Goal: Transaction & Acquisition: Purchase product/service

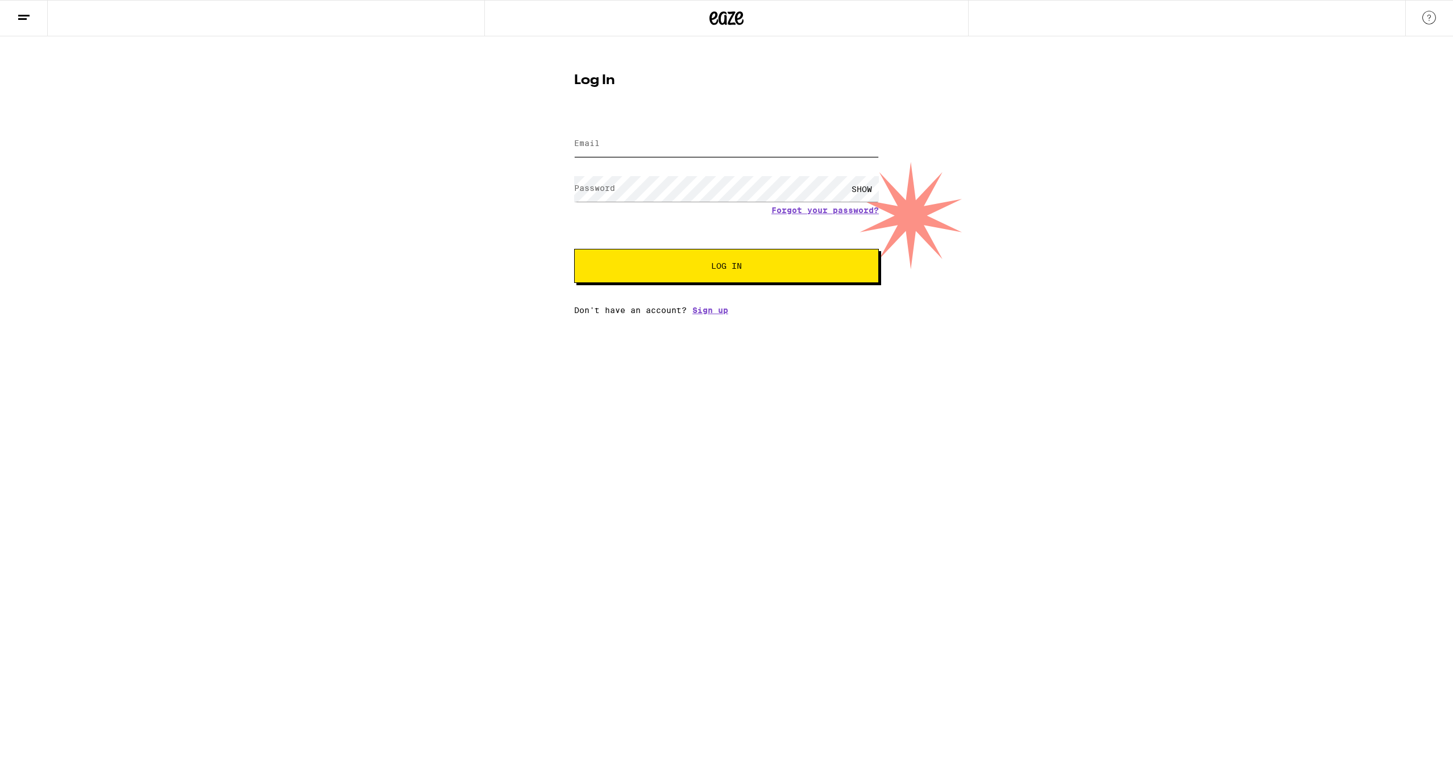
click at [608, 144] on input "Email" at bounding box center [726, 144] width 305 height 26
type input "[PERSON_NAME][EMAIL_ADDRESS][DOMAIN_NAME]"
click at [574, 249] on button "Log In" at bounding box center [726, 266] width 305 height 34
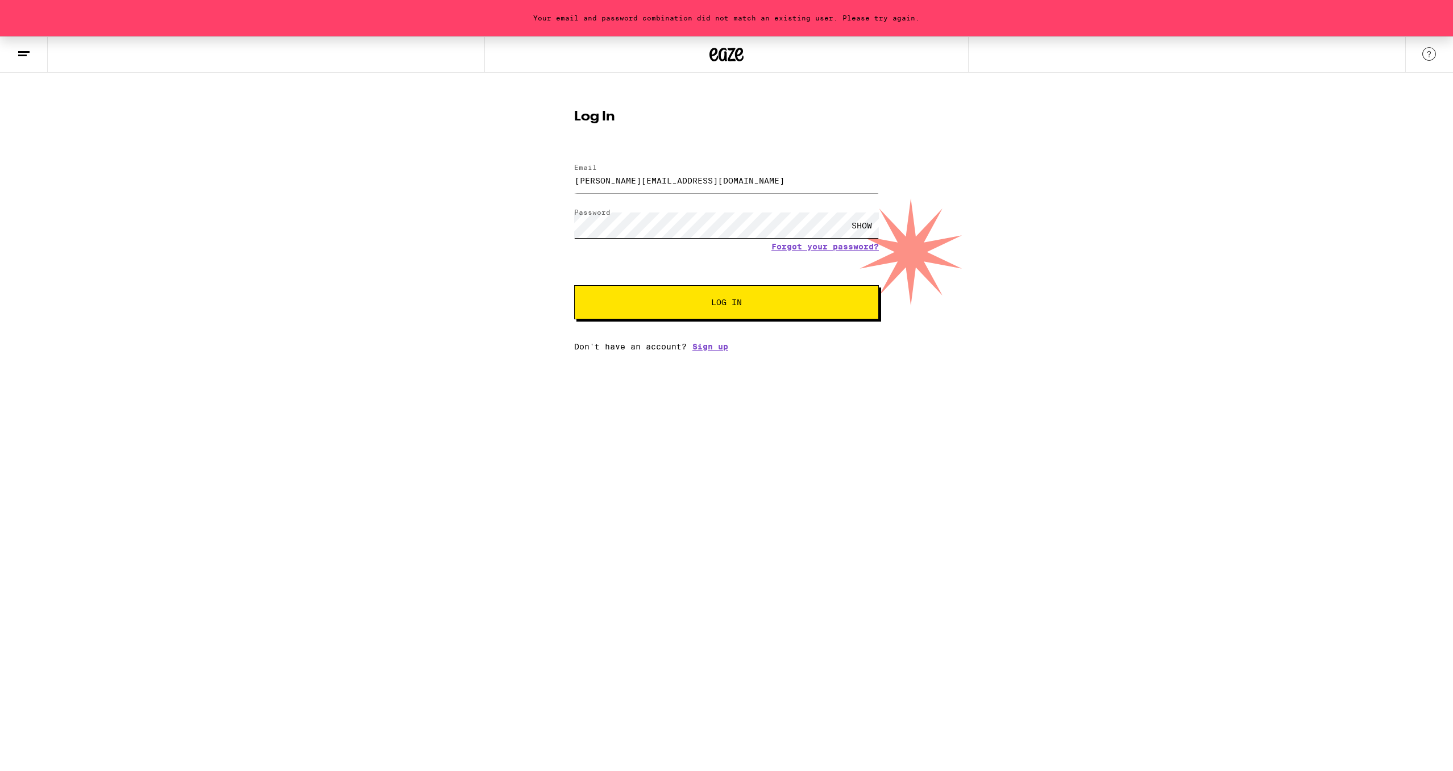
click at [545, 223] on div "Your email and password combination did not match an existing user. Please try …" at bounding box center [726, 193] width 1453 height 315
click at [574, 285] on button "Log In" at bounding box center [726, 302] width 305 height 34
click at [739, 312] on button "Log In" at bounding box center [726, 302] width 305 height 34
click at [534, 221] on div "Your email and password combination did not match an existing user. Please try …" at bounding box center [726, 193] width 1453 height 315
click at [574, 285] on button "Log In" at bounding box center [726, 302] width 305 height 34
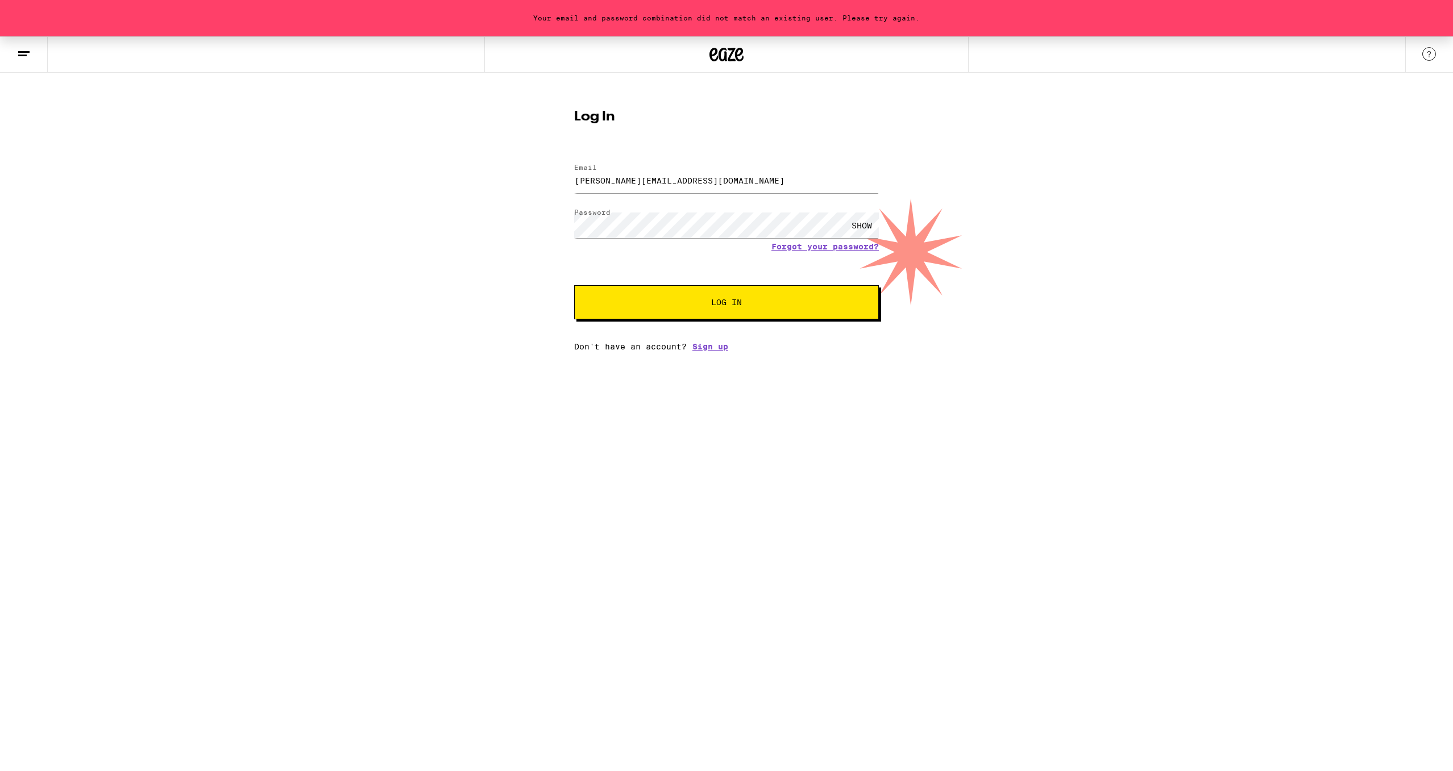
click at [721, 298] on span "Log In" at bounding box center [726, 302] width 31 height 8
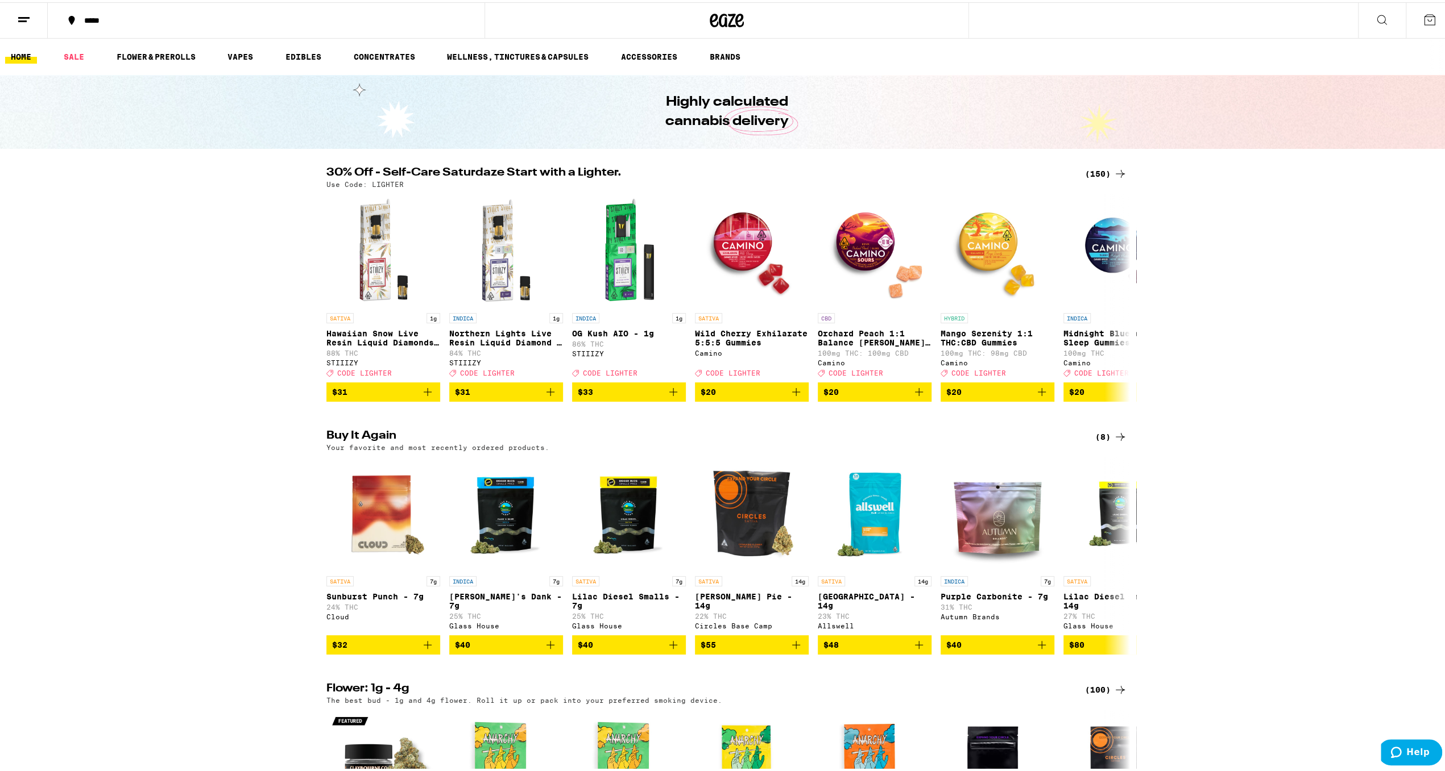
click at [1095, 168] on div "(150)" at bounding box center [1106, 172] width 42 height 14
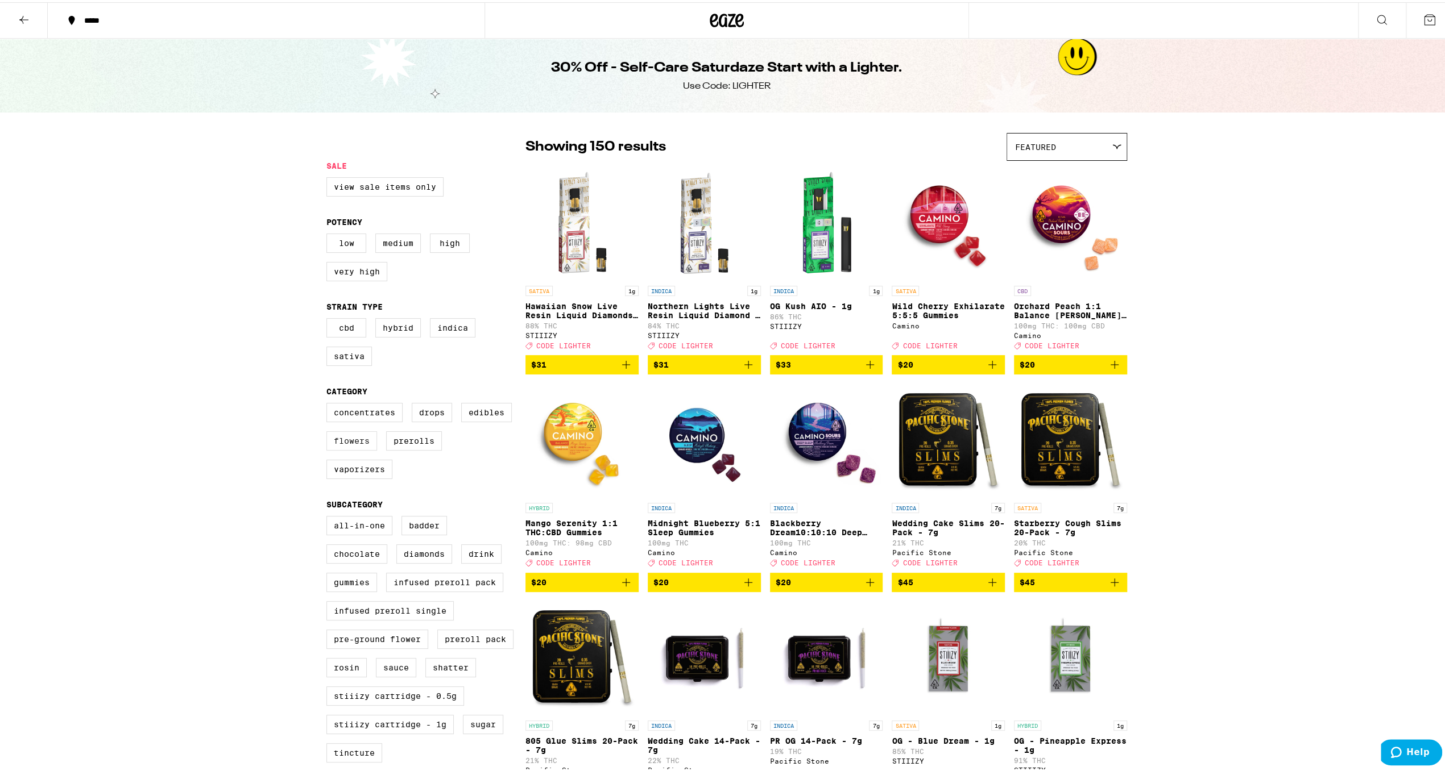
click at [337, 449] on label "Flowers" at bounding box center [351, 438] width 51 height 19
click at [329, 403] on input "Flowers" at bounding box center [329, 402] width 1 height 1
checkbox input "true"
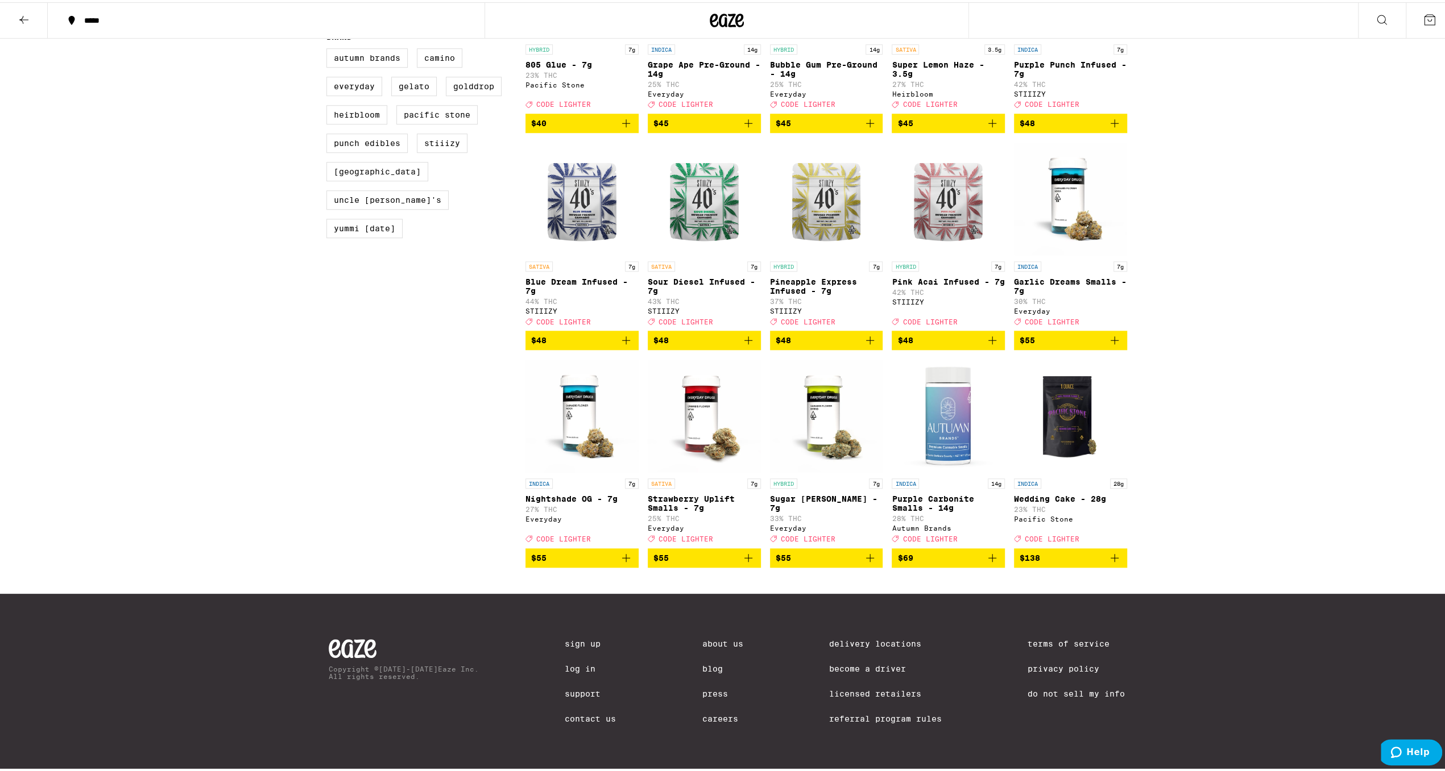
scroll to position [949, 0]
click at [622, 552] on icon "Add to bag" at bounding box center [626, 556] width 8 height 8
click at [744, 552] on icon "Add to bag" at bounding box center [748, 556] width 8 height 8
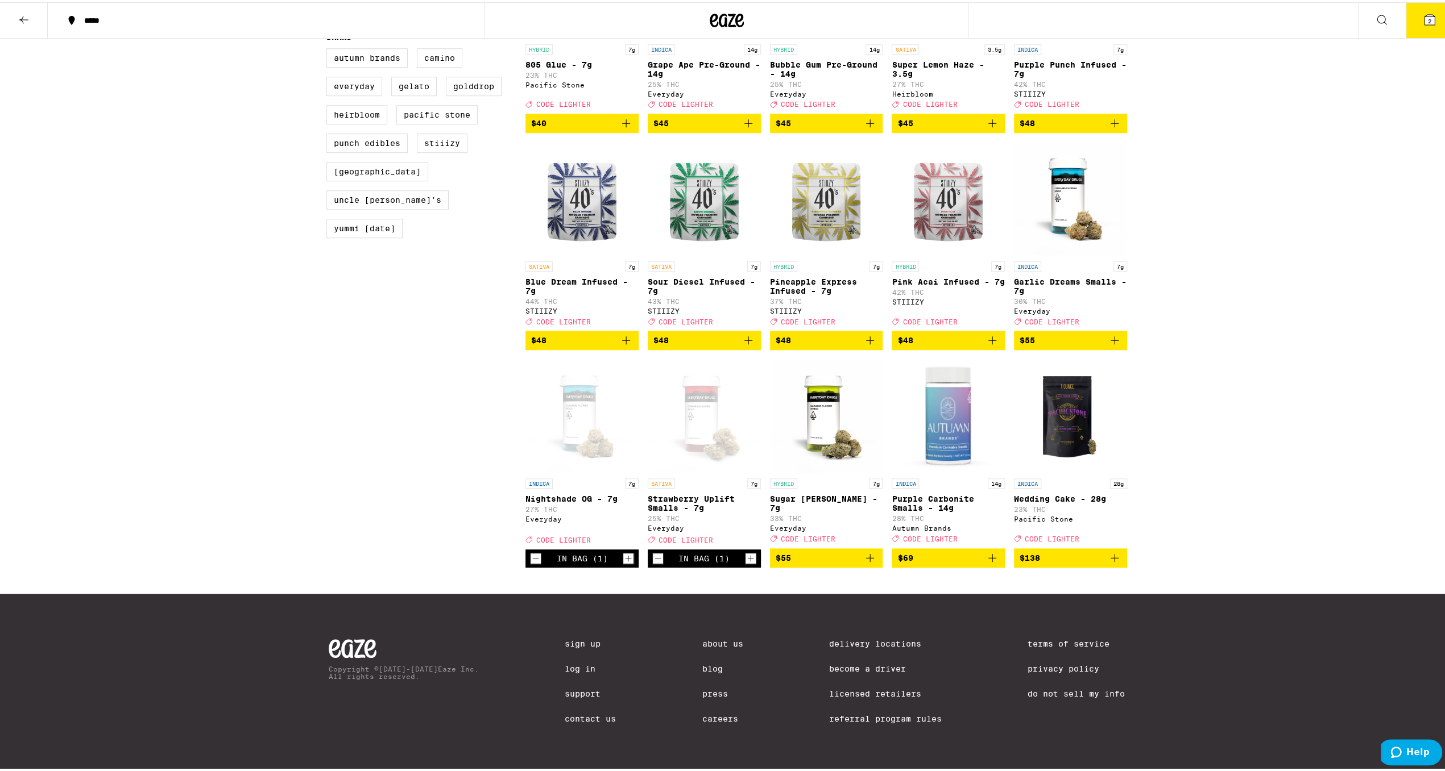
click at [1425, 12] on icon at bounding box center [1429, 18] width 14 height 14
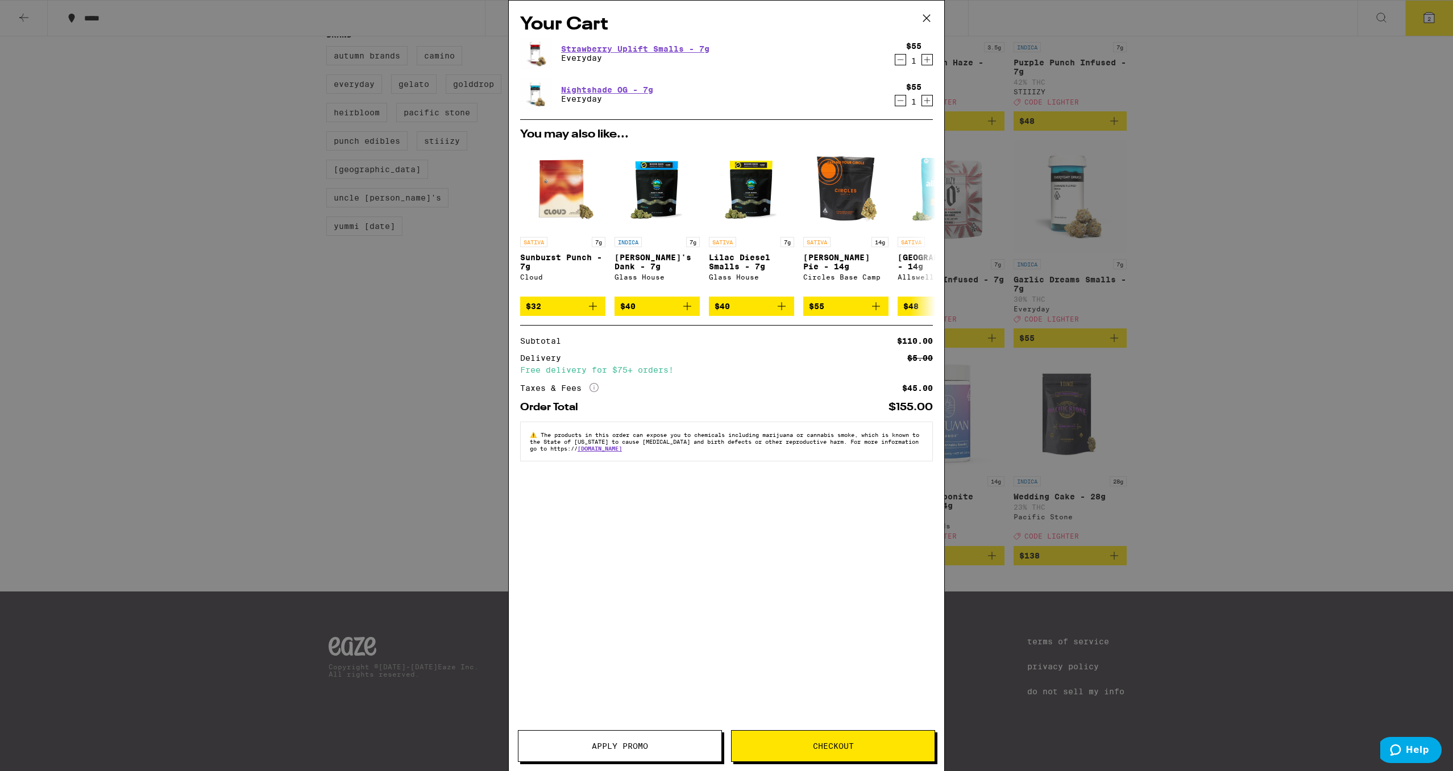
click at [658, 751] on button "Apply Promo" at bounding box center [620, 747] width 204 height 32
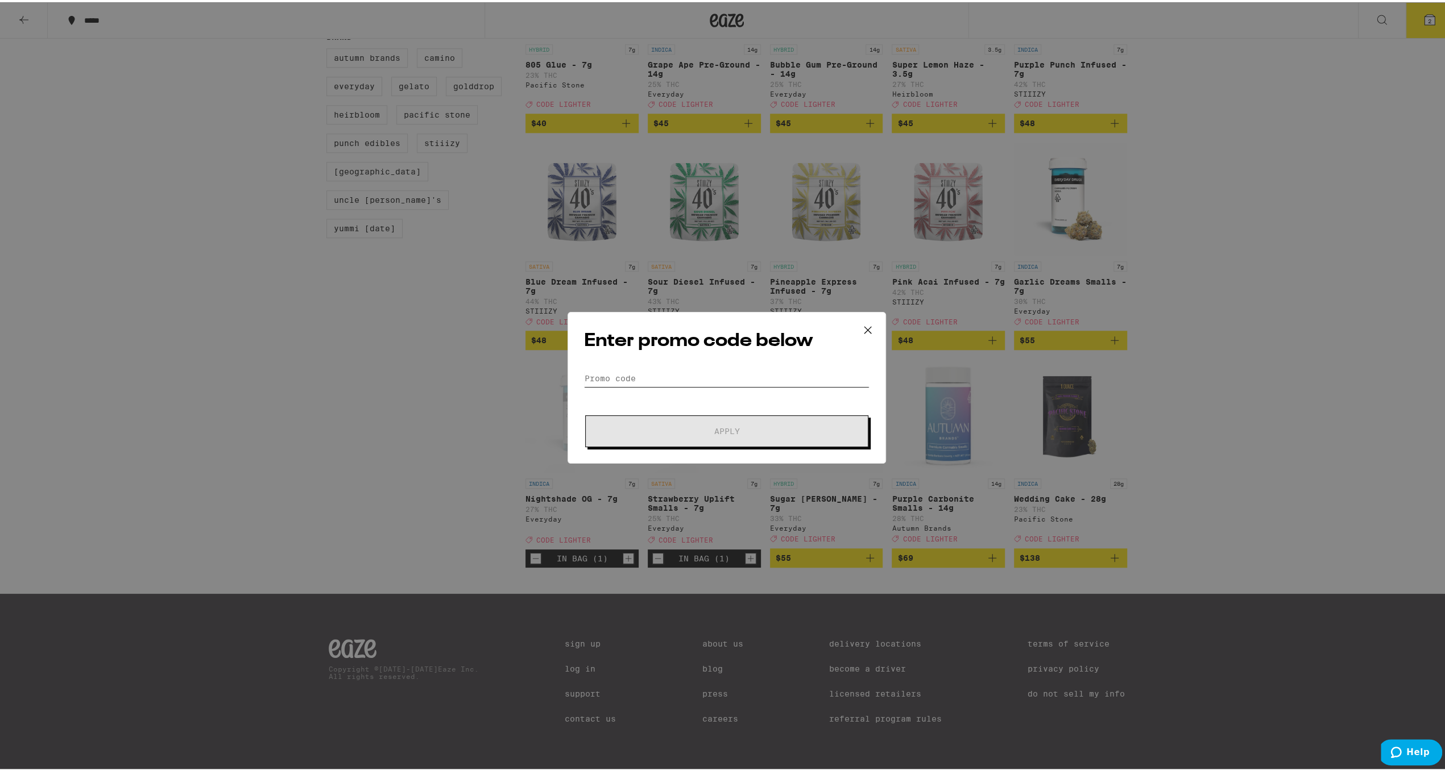
click at [616, 371] on input "Promo Code" at bounding box center [726, 376] width 285 height 17
type input "lighter"
click at [714, 429] on span "Apply" at bounding box center [727, 429] width 26 height 8
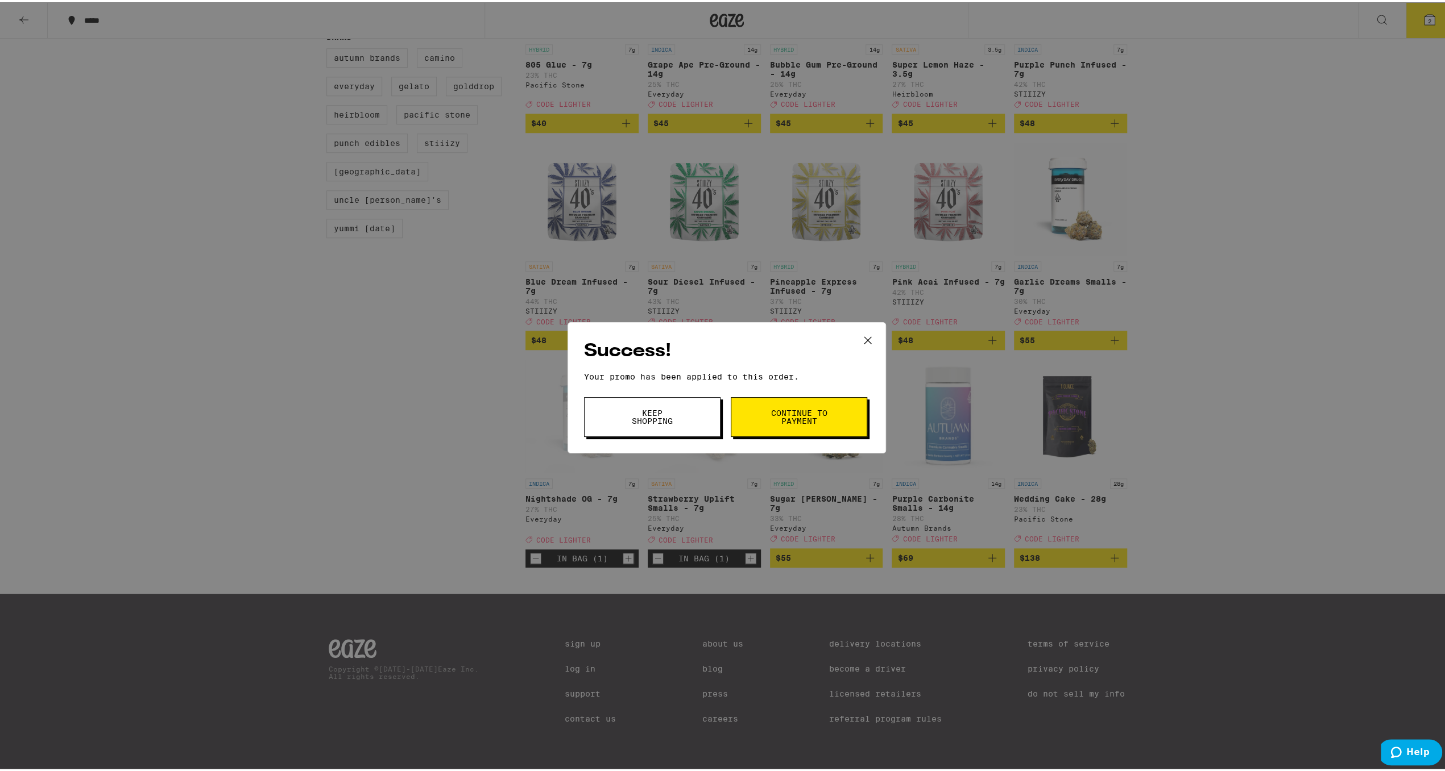
click at [819, 424] on button "Continue to payment" at bounding box center [799, 415] width 136 height 40
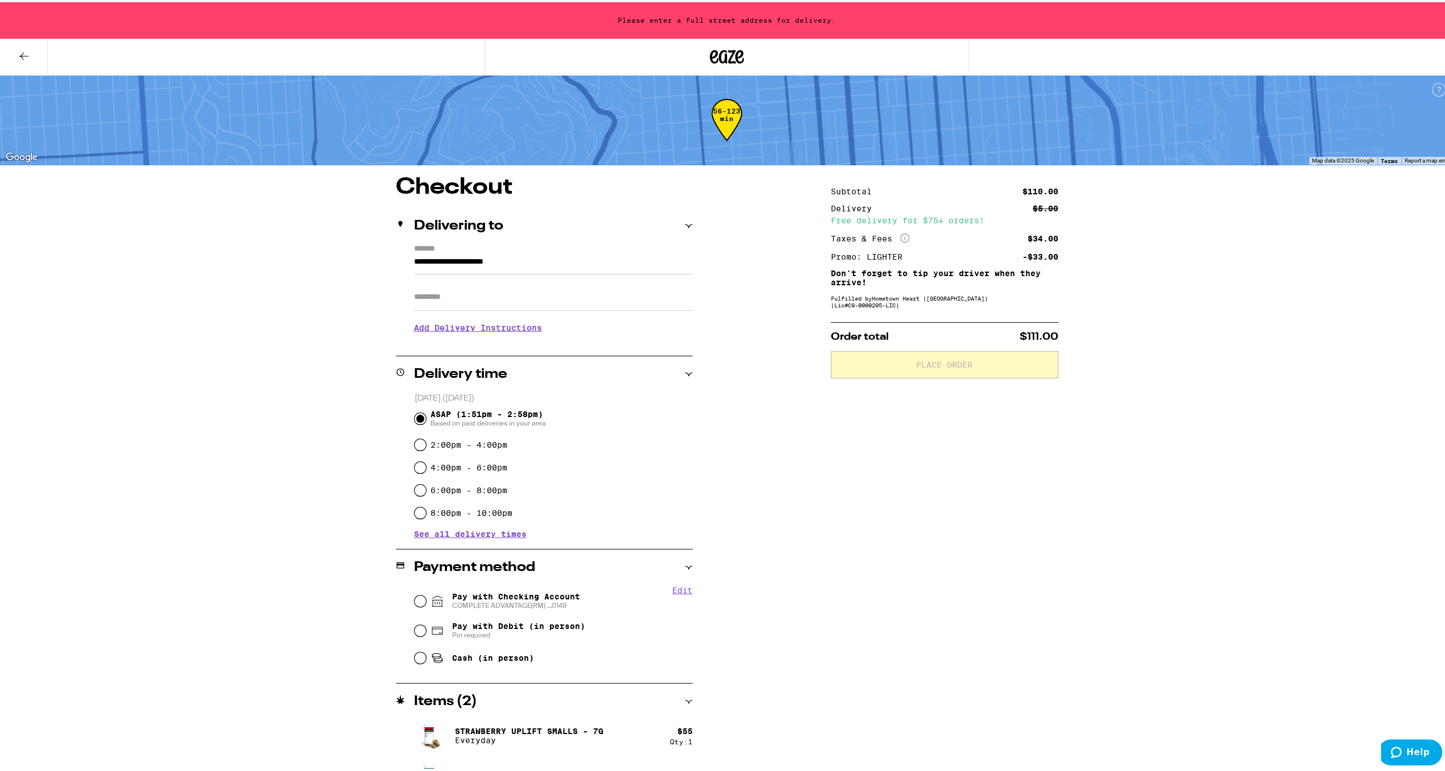
click at [446, 302] on input "Apt/Suite" at bounding box center [553, 294] width 279 height 27
type input "**"
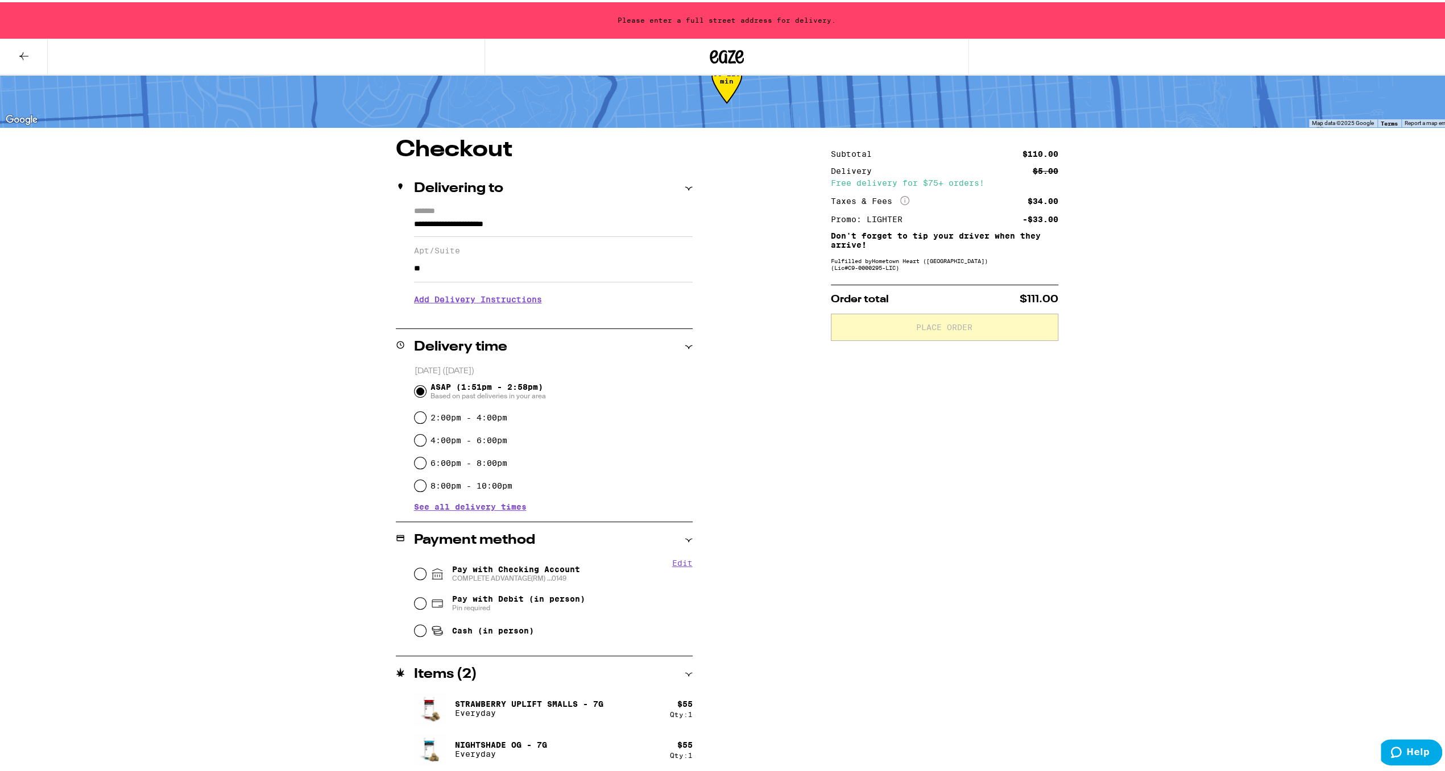
scroll to position [38, 0]
click at [414, 571] on input "Pay with Checking Account COMPLETE ADVANTAGE(RM) ...0149" at bounding box center [419, 571] width 11 height 11
radio input "true"
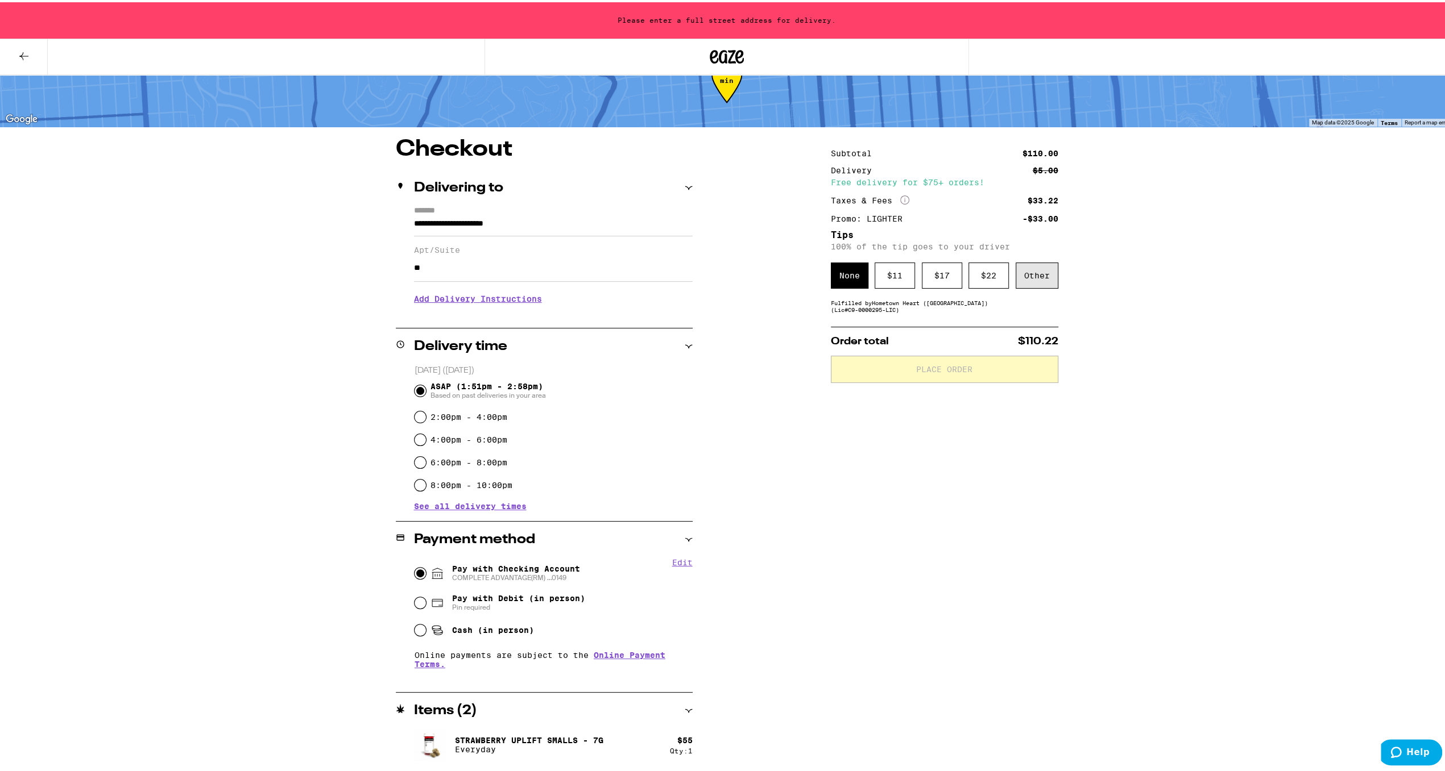
click at [1028, 273] on div "Other" at bounding box center [1036, 273] width 43 height 26
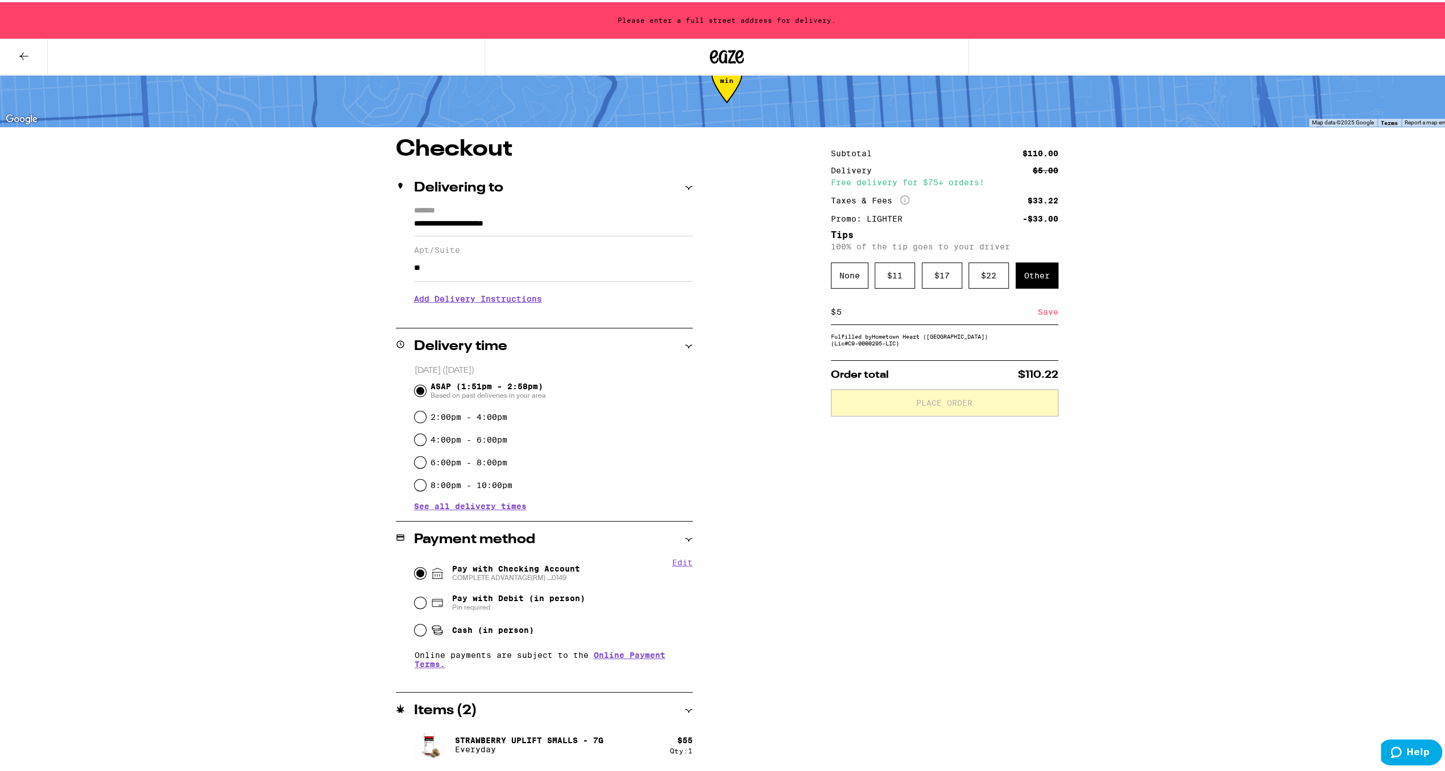
type input "5"
click at [1049, 313] on div "Save" at bounding box center [1047, 309] width 20 height 25
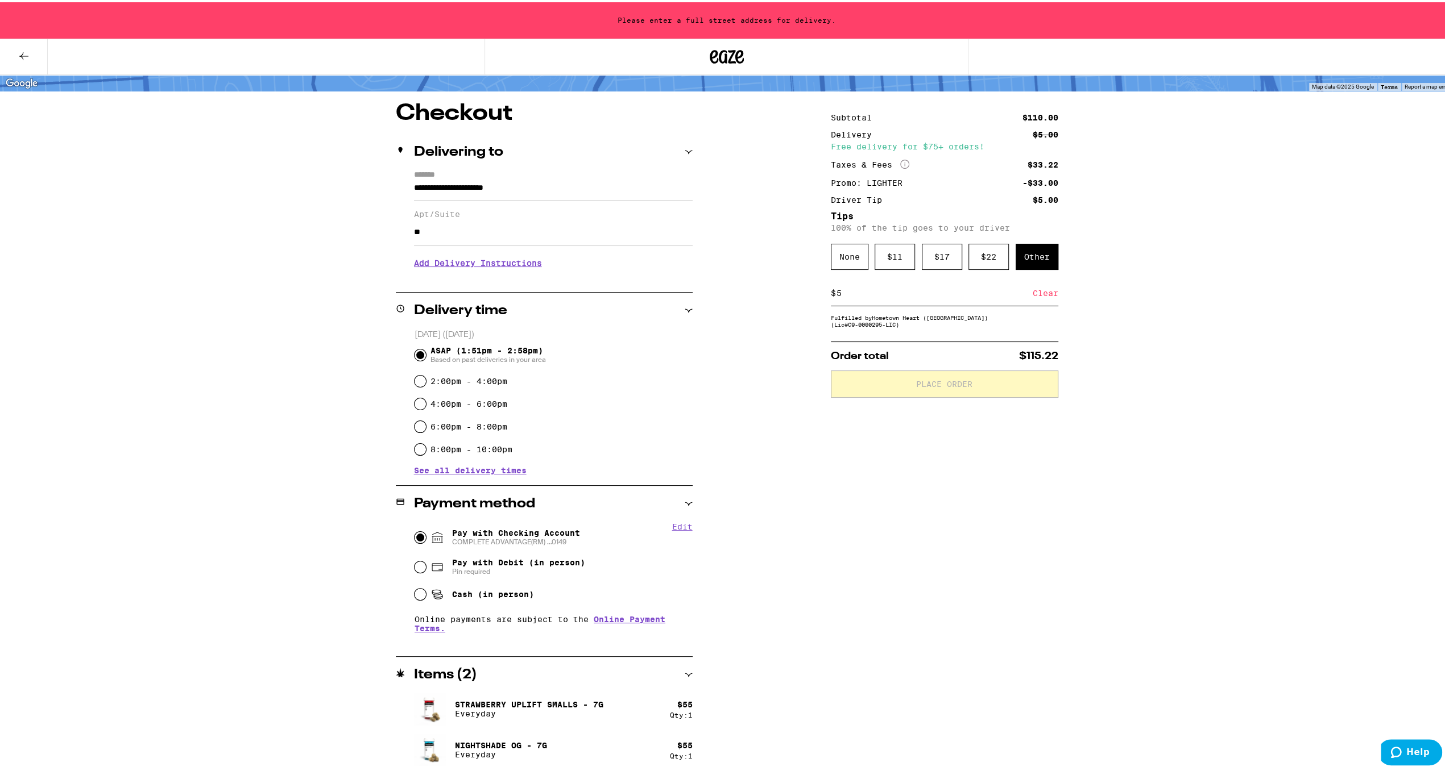
scroll to position [75, 0]
click at [414, 184] on input "**********" at bounding box center [553, 187] width 279 height 19
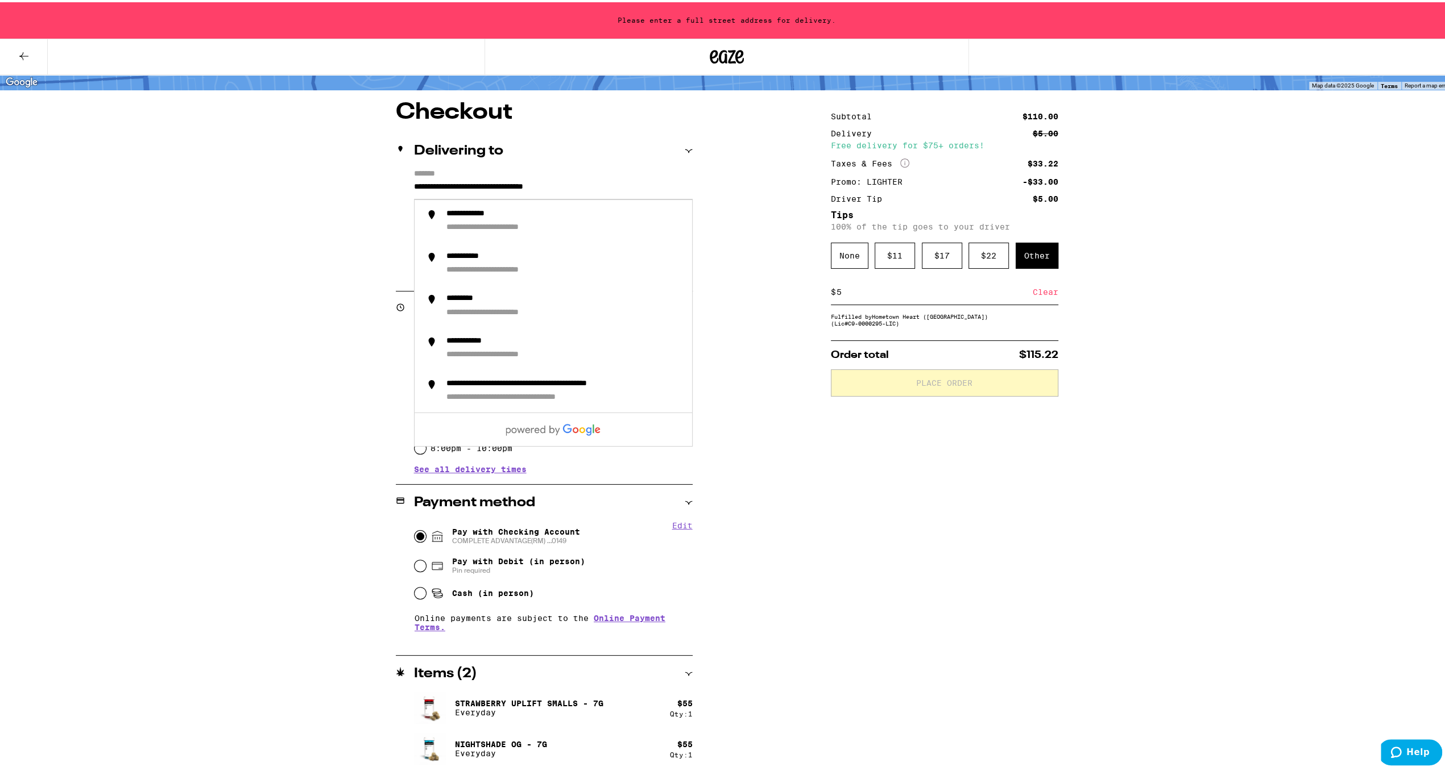
click at [561, 183] on input "**********" at bounding box center [553, 187] width 279 height 19
click at [471, 210] on div "**********" at bounding box center [479, 212] width 67 height 11
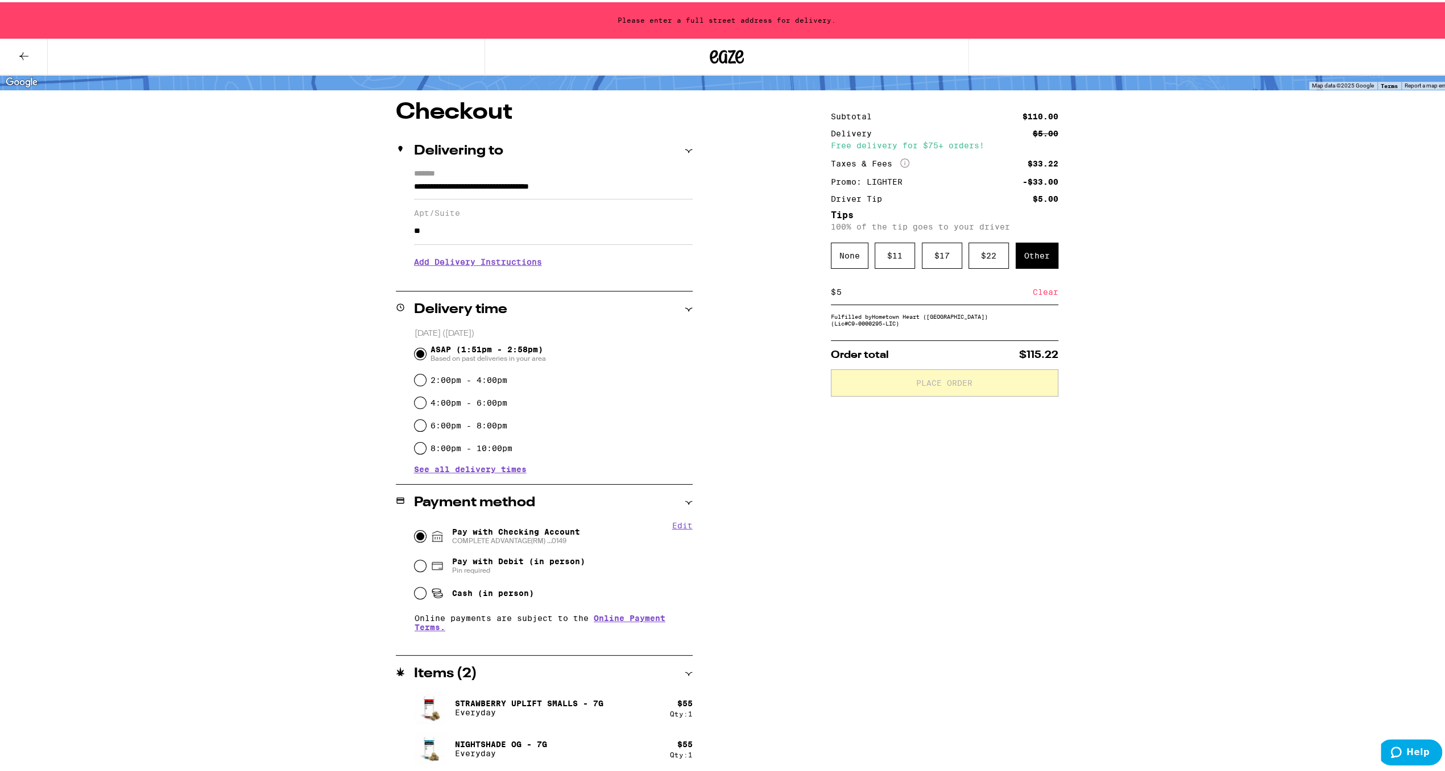
type input "**********"
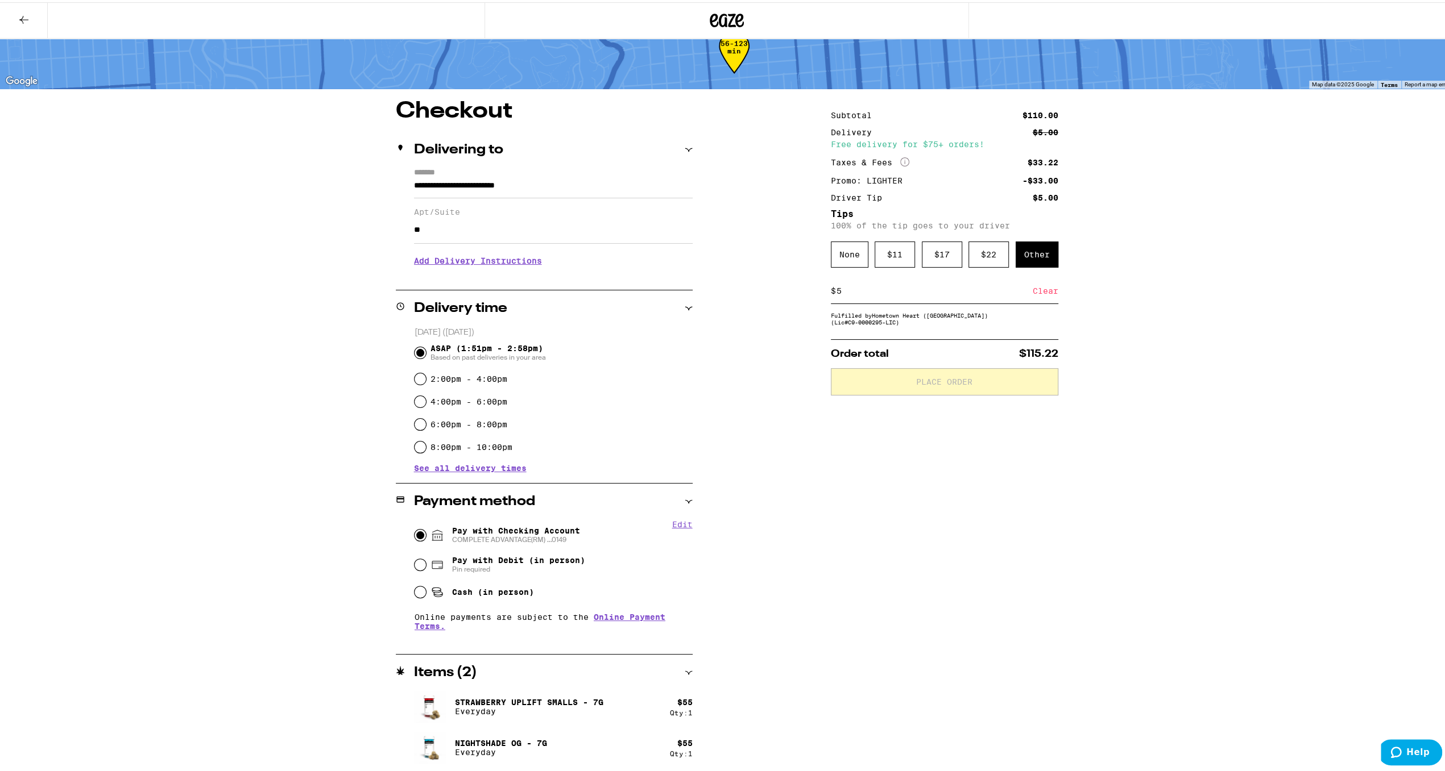
scroll to position [39, 0]
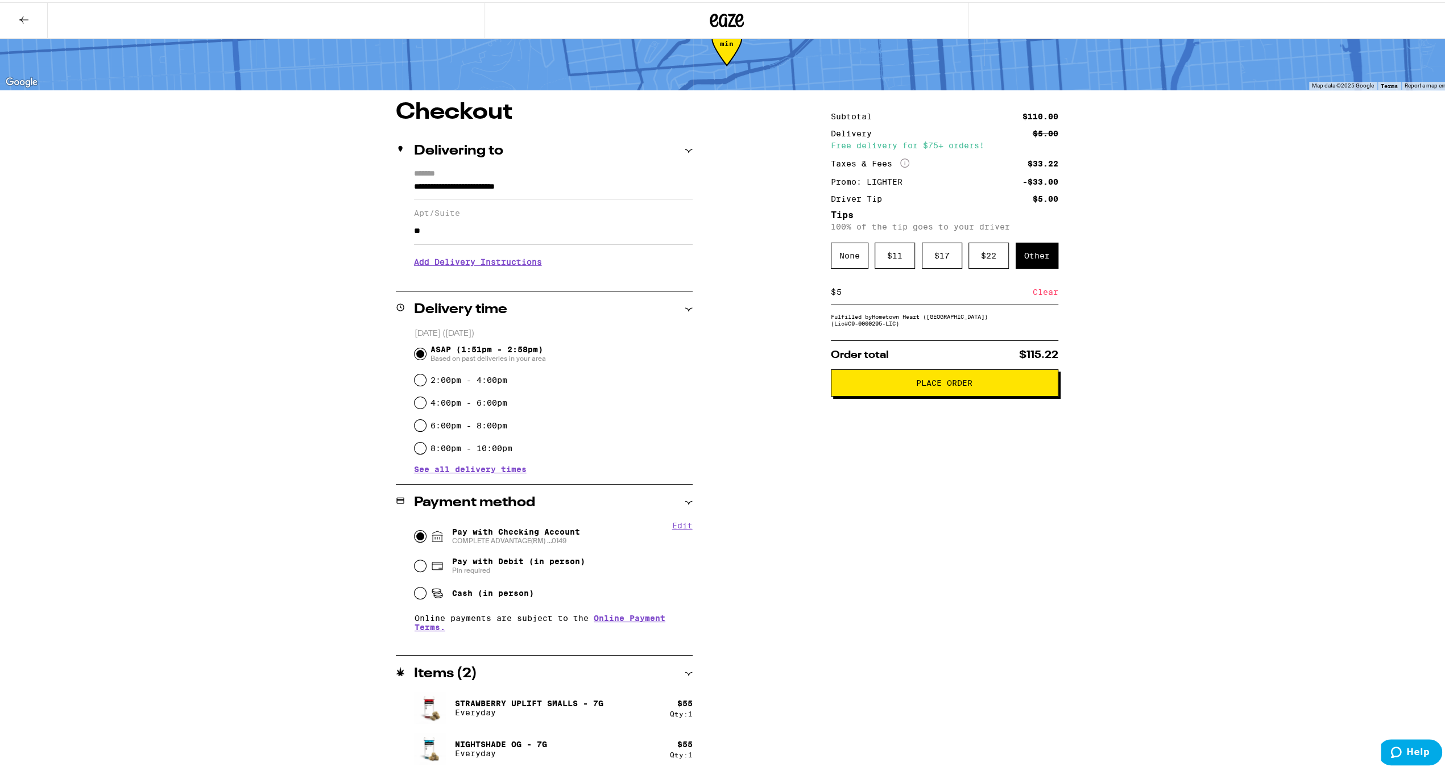
click at [943, 385] on span "Place Order" at bounding box center [944, 381] width 56 height 8
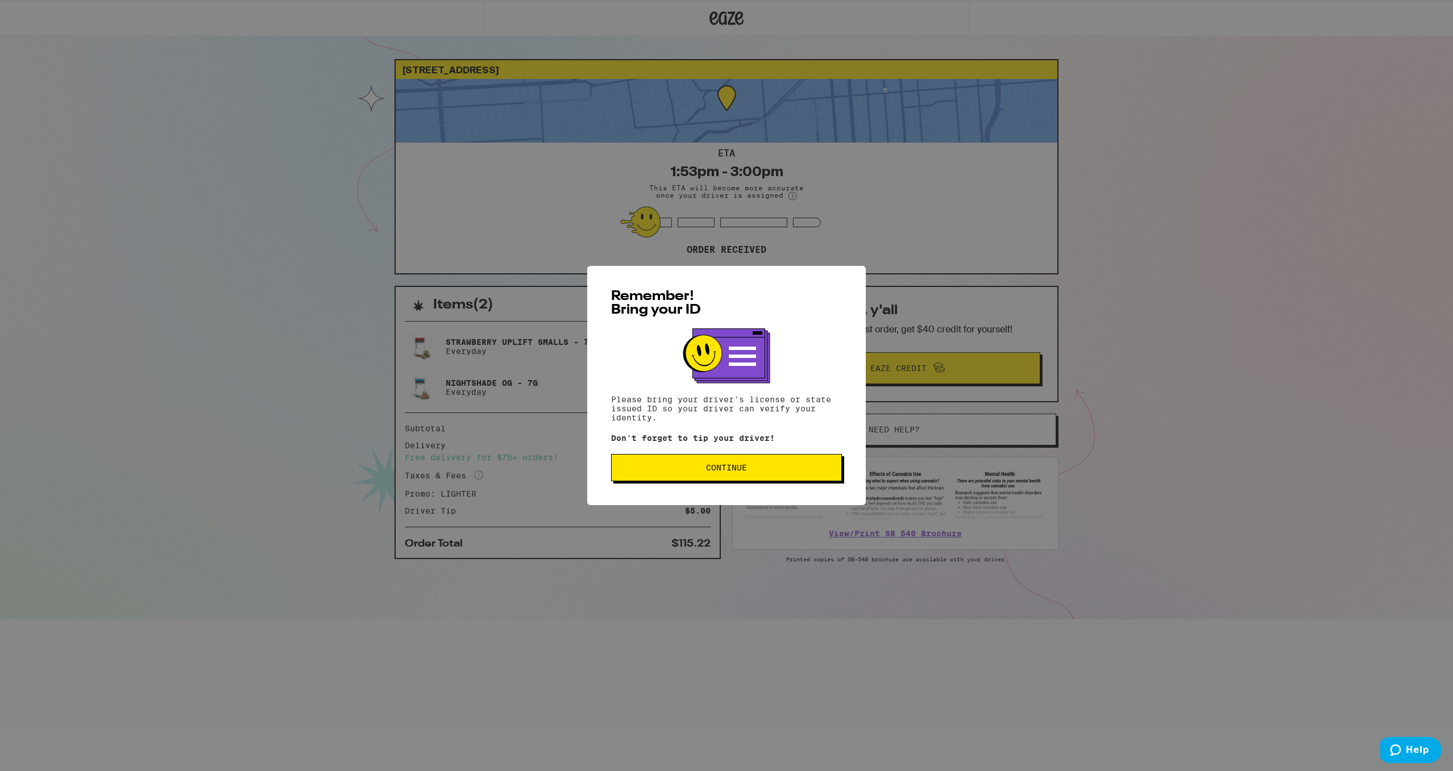
click at [746, 469] on span "Continue" at bounding box center [726, 468] width 41 height 8
